Goal: Navigation & Orientation: Find specific page/section

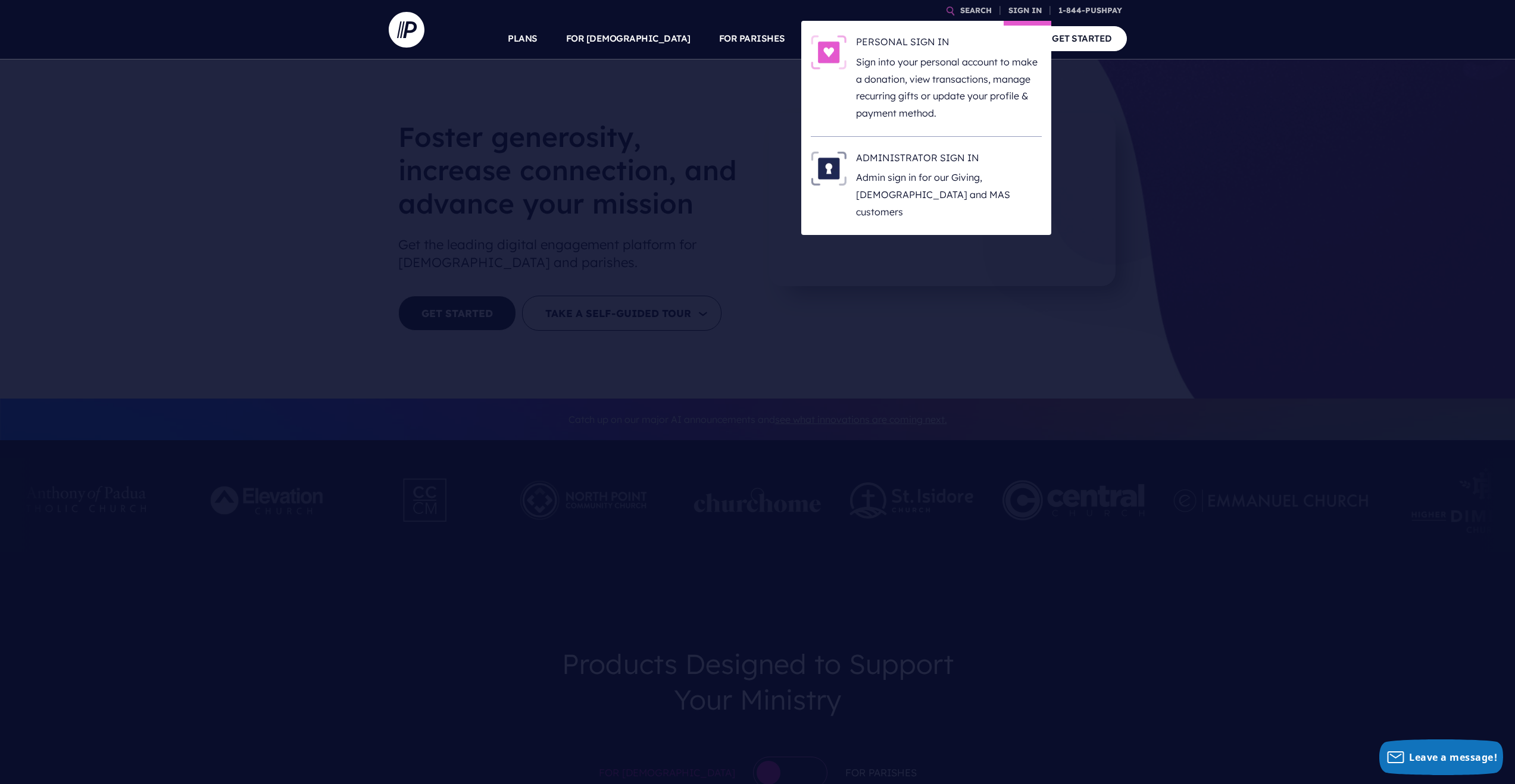
click at [945, 149] on li "ADMINISTRATOR SIGN IN Admin sign in for our Giving, [DEMOGRAPHIC_DATA] and MAS …" at bounding box center [926, 186] width 231 height 98
click at [945, 154] on h6 "ADMINISTRATOR SIGN IN" at bounding box center [949, 160] width 186 height 18
click at [934, 160] on h6 "ADMINISTRATOR SIGN IN" at bounding box center [949, 160] width 186 height 18
